Goal: Task Accomplishment & Management: Manage account settings

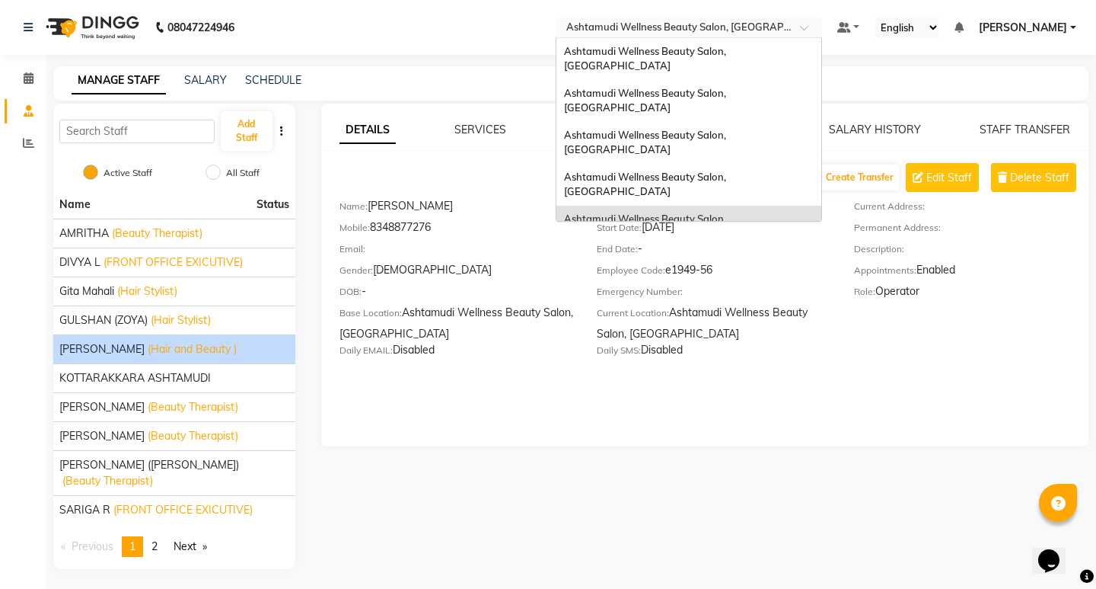
click at [784, 21] on input "text" at bounding box center [673, 28] width 221 height 15
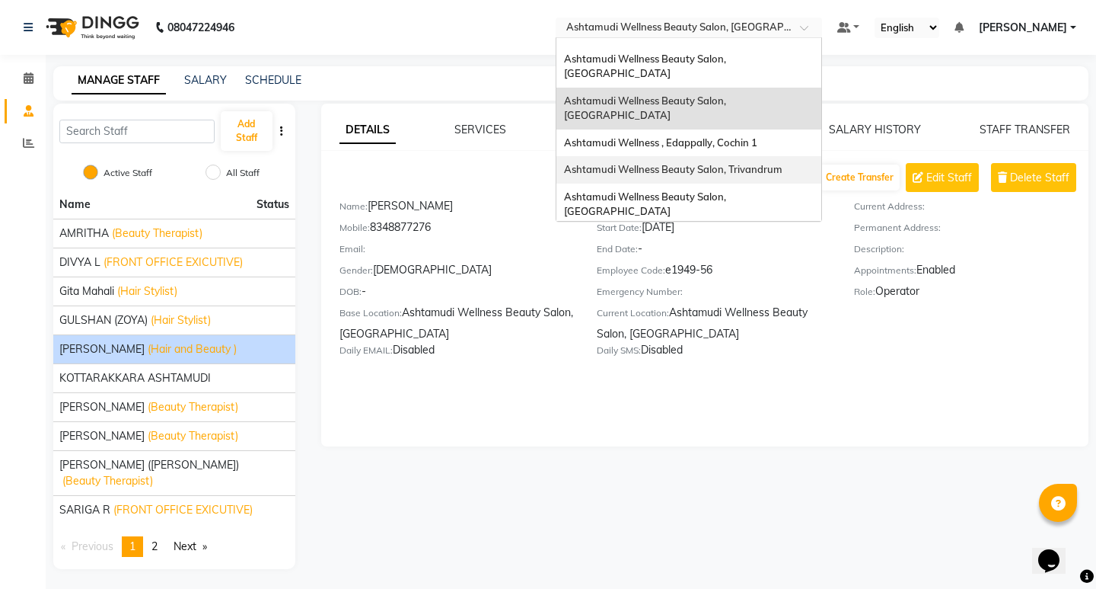
scroll to position [152, 0]
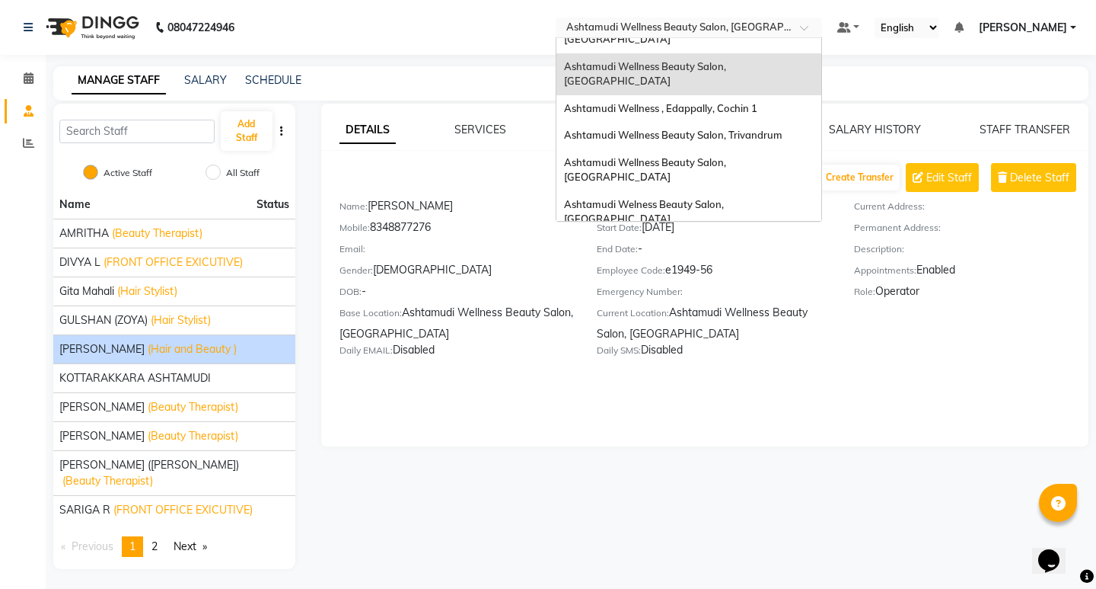
click at [729, 240] on span "Ashtamudi Wellness Beauty Salon, [GEOGRAPHIC_DATA]" at bounding box center [646, 253] width 164 height 27
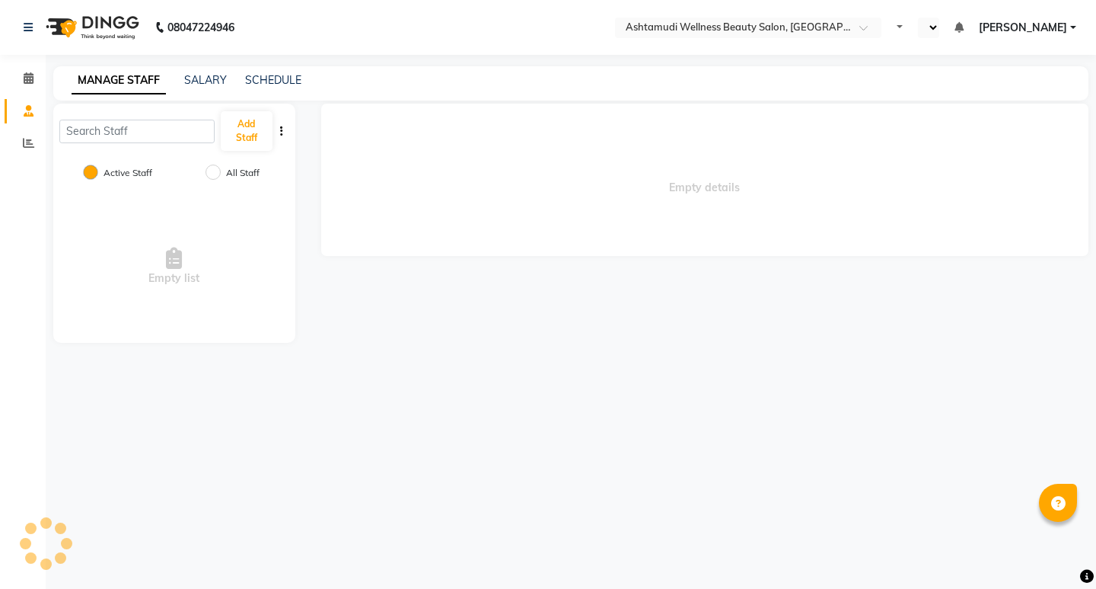
select select "en"
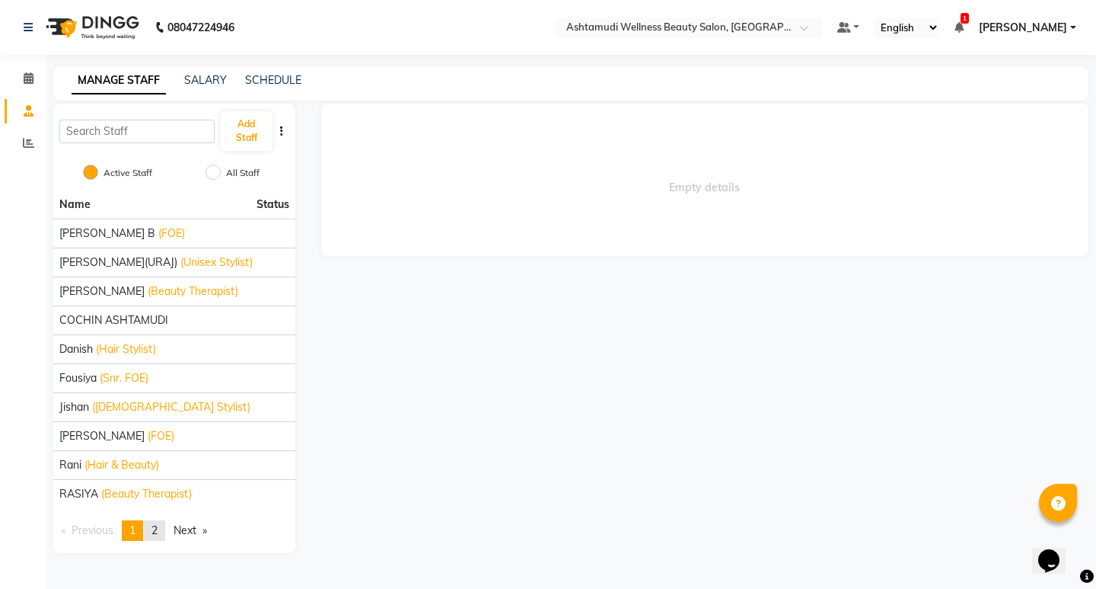
click at [158, 531] on span "2" at bounding box center [155, 530] width 6 height 14
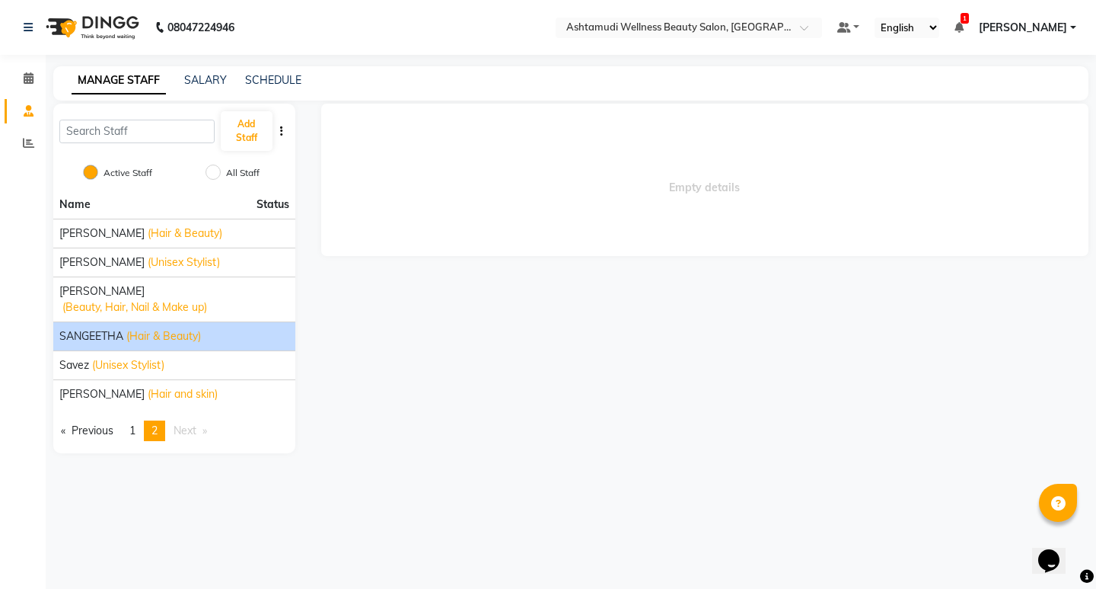
click at [136, 328] on span "(Hair & Beauty)" at bounding box center [163, 336] width 75 height 16
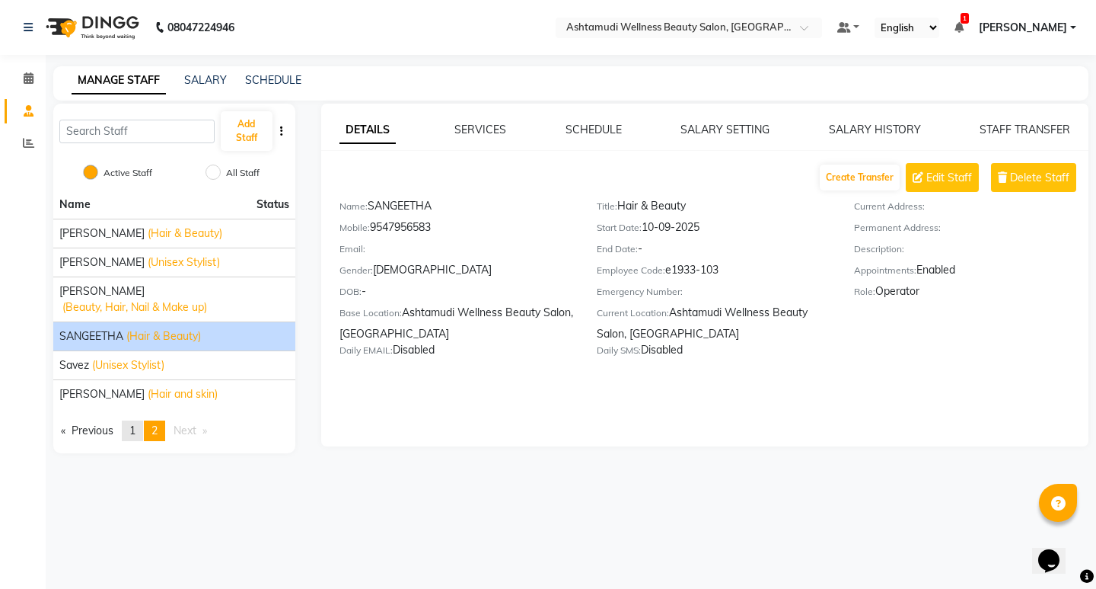
click at [136, 423] on span "1" at bounding box center [132, 430] width 6 height 14
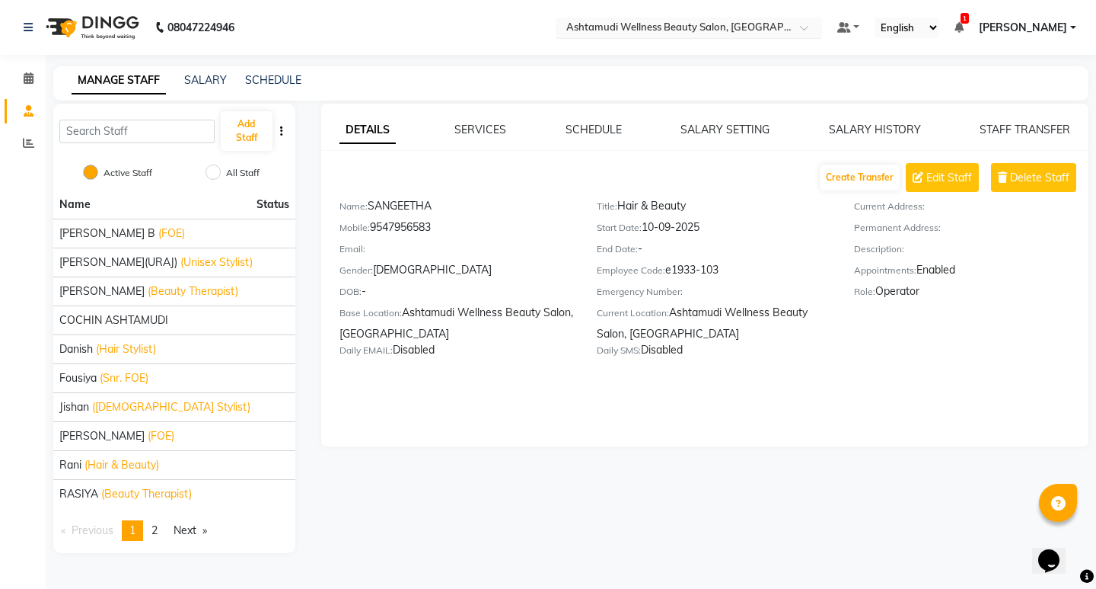
click at [822, 26] on div at bounding box center [689, 28] width 266 height 15
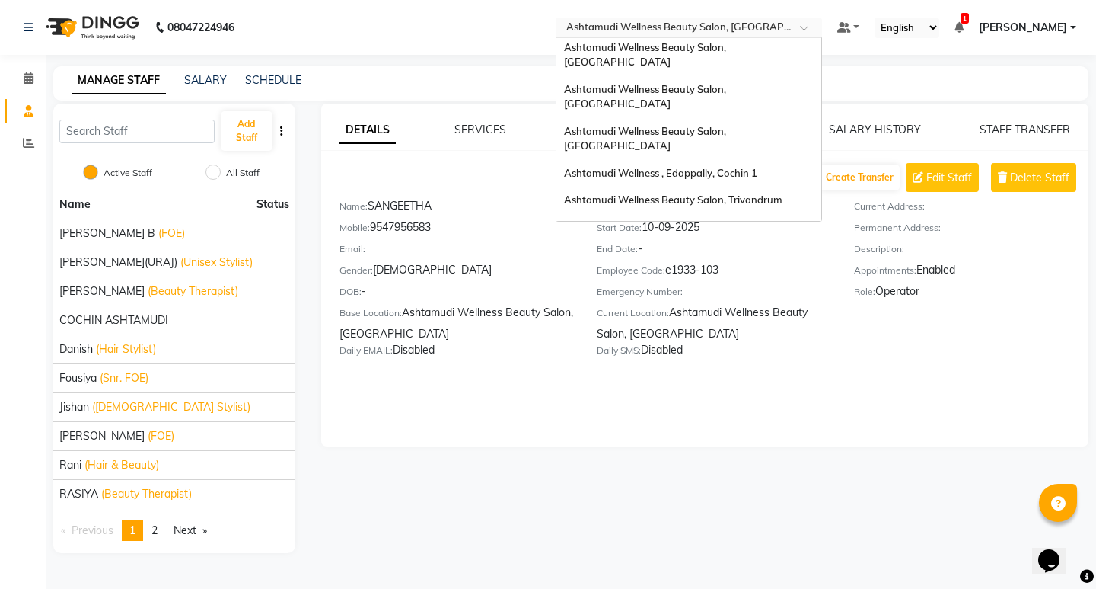
scroll to position [85, 0]
click at [729, 127] on span "Ashtamudi Wellness Beauty Salon, [GEOGRAPHIC_DATA]" at bounding box center [646, 140] width 164 height 27
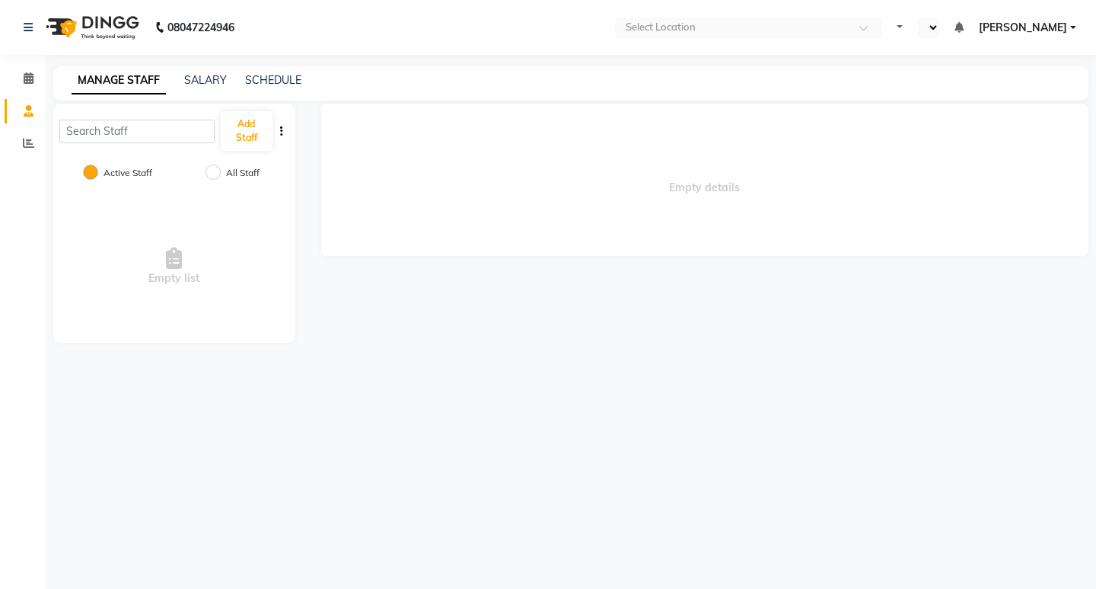
select select "en"
